Goal: Task Accomplishment & Management: Manage account settings

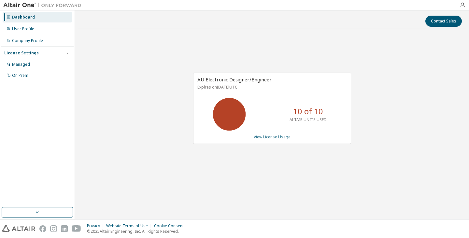
click at [272, 139] on link "View License Usage" at bounding box center [272, 137] width 37 height 6
click at [281, 138] on link "View License Usage" at bounding box center [272, 137] width 37 height 6
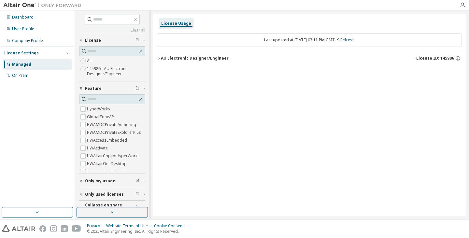
click at [117, 182] on div "Only my usage" at bounding box center [114, 180] width 58 height 5
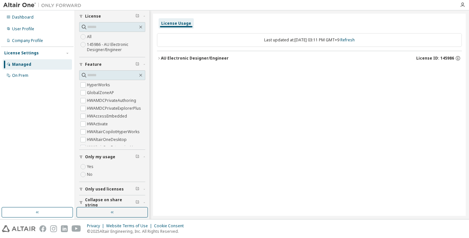
scroll to position [29, 0]
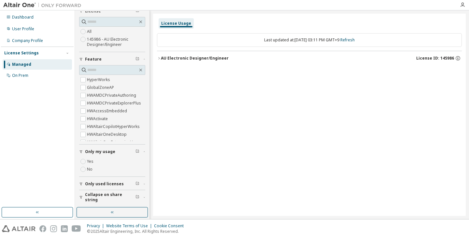
click at [112, 149] on button "Only my usage" at bounding box center [112, 152] width 66 height 14
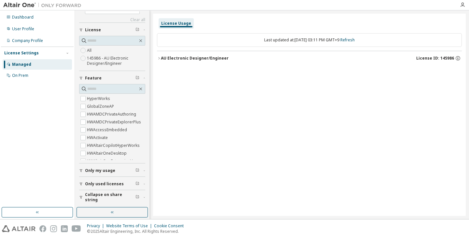
scroll to position [10, 0]
